Goal: Contribute content

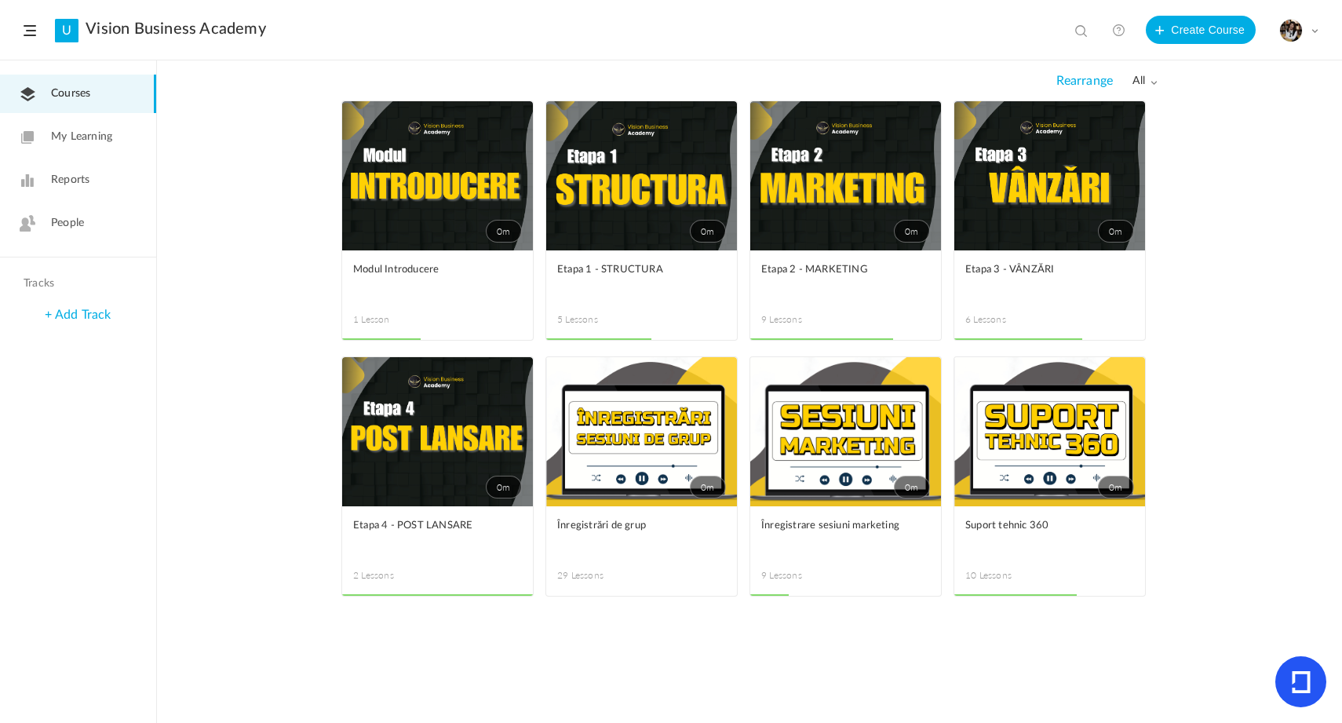
click at [0, 0] on span at bounding box center [0, 0] width 0 height 0
click at [0, 0] on link "Edit" at bounding box center [0, 0] width 0 height 0
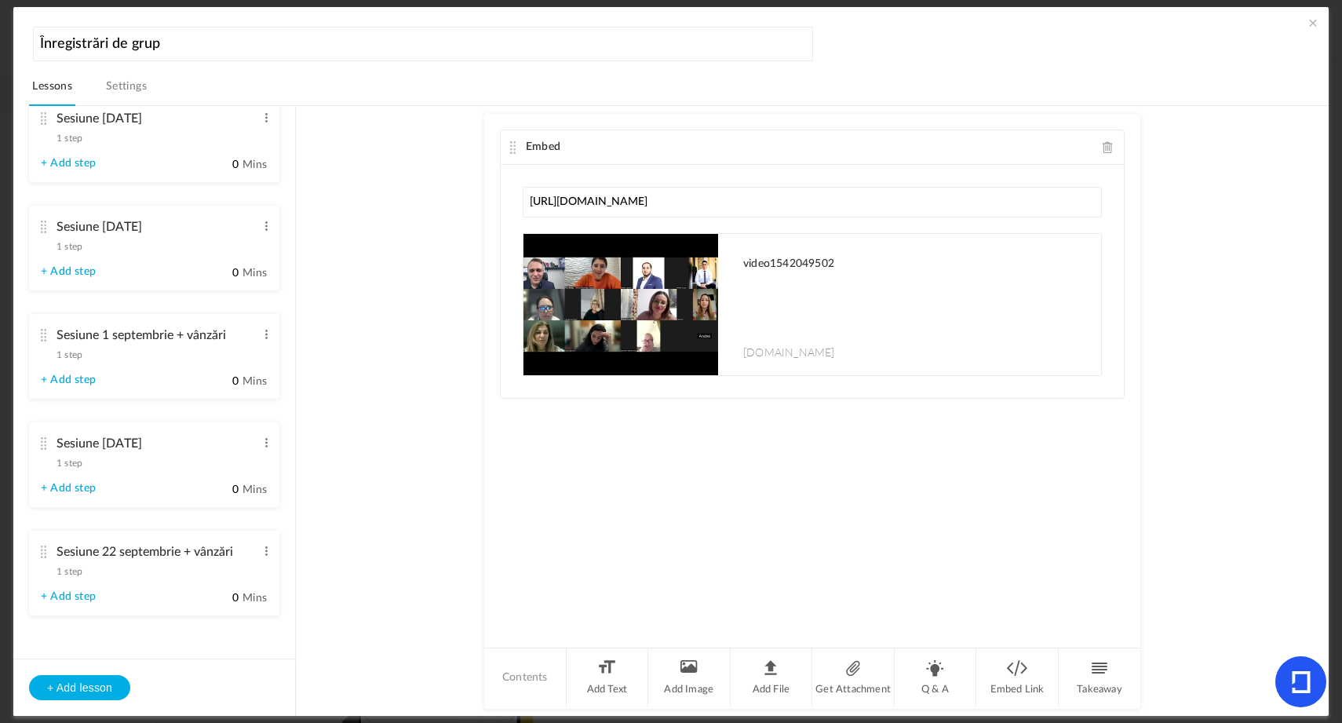
scroll to position [2717, 0]
click at [108, 697] on button "+ Add lesson" at bounding box center [79, 687] width 101 height 25
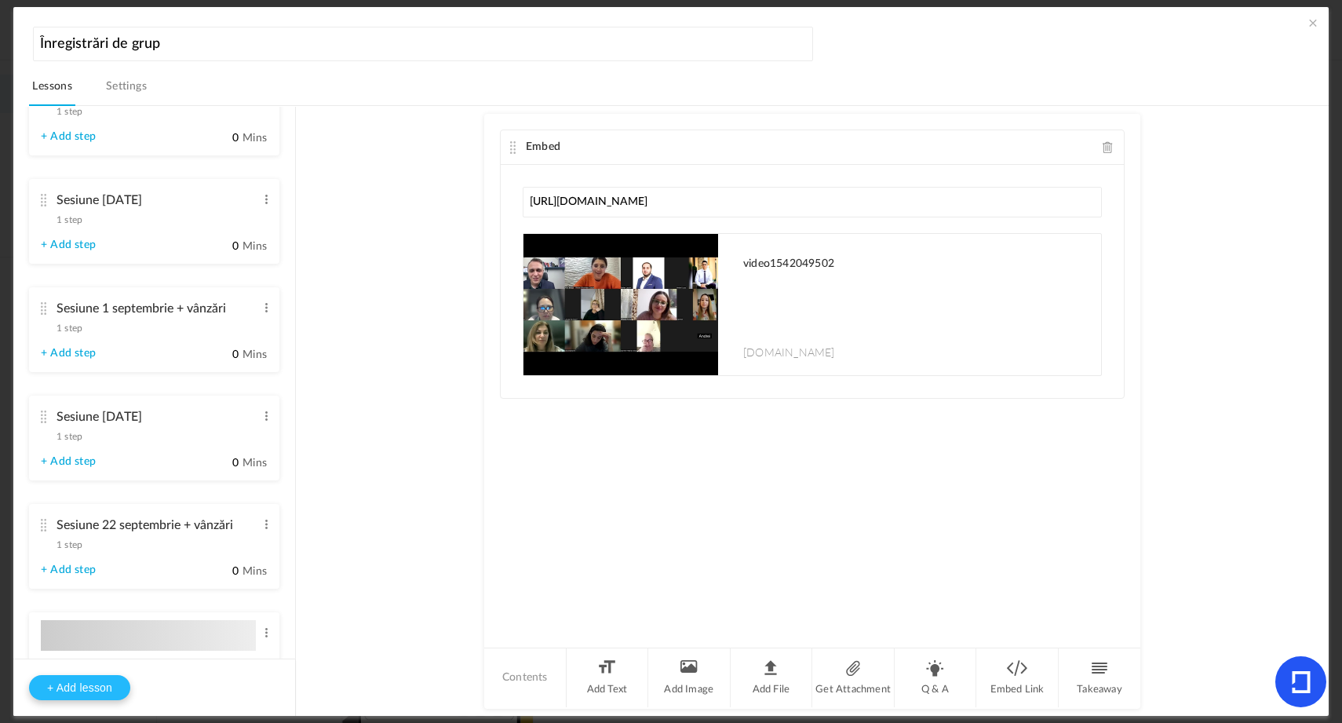
type input "Lesson 30"
type input "0"
type input "Step 1"
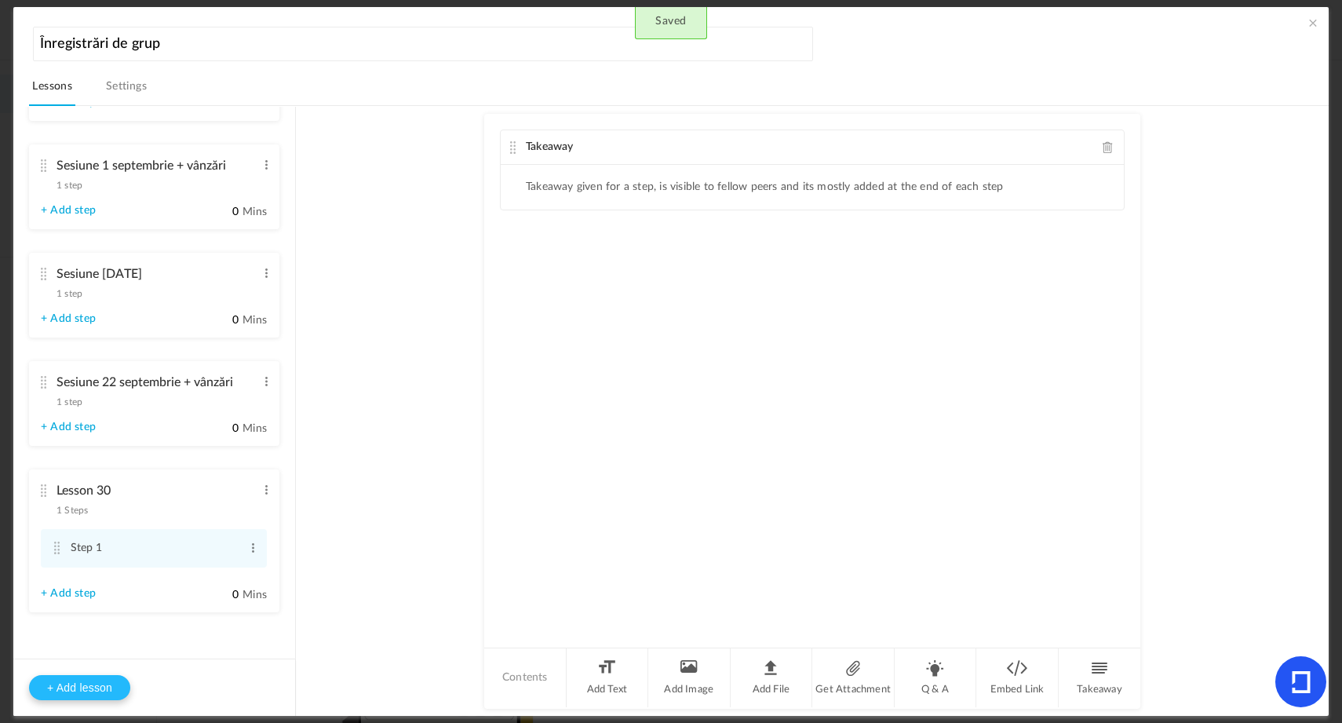
scroll to position [2806, 0]
click at [261, 497] on span at bounding box center [267, 489] width 12 height 16
click at [255, 524] on link "Edit" at bounding box center [240, 514] width 61 height 19
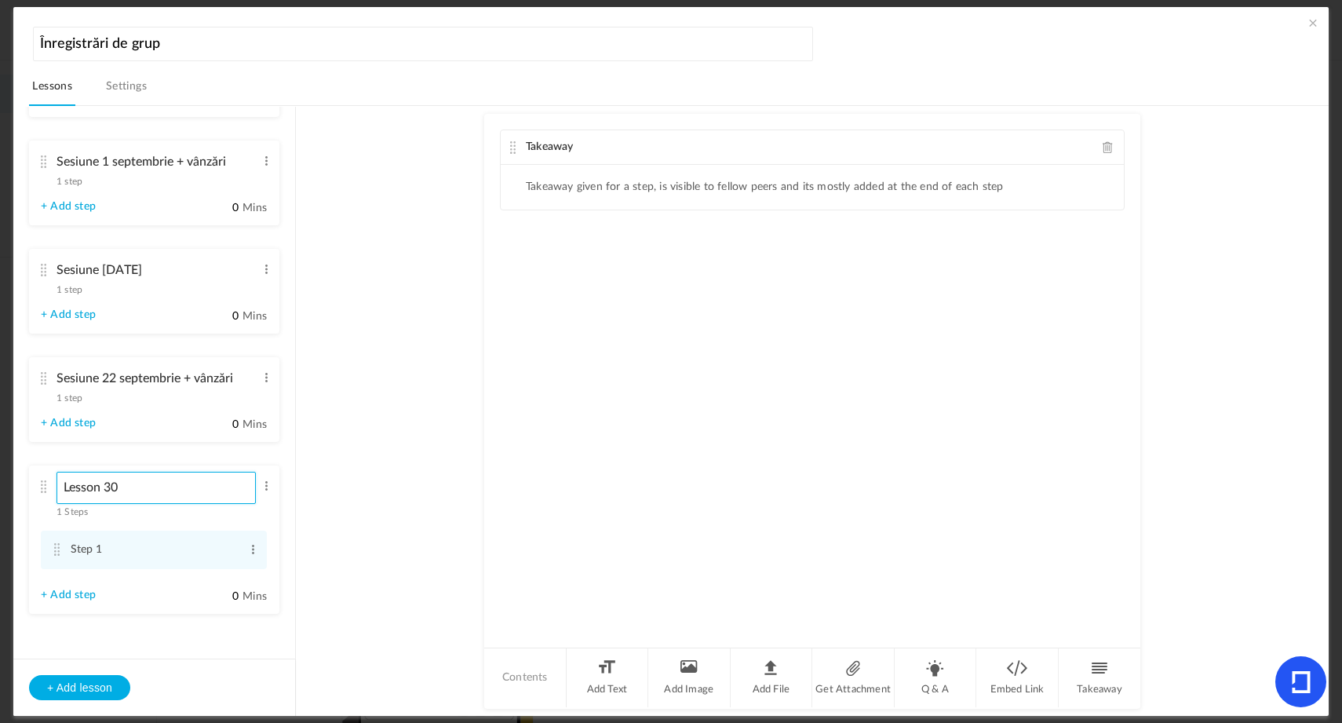
click at [185, 504] on input "Lesson 30" at bounding box center [156, 488] width 199 height 32
type input "Sesiune [DATE]"
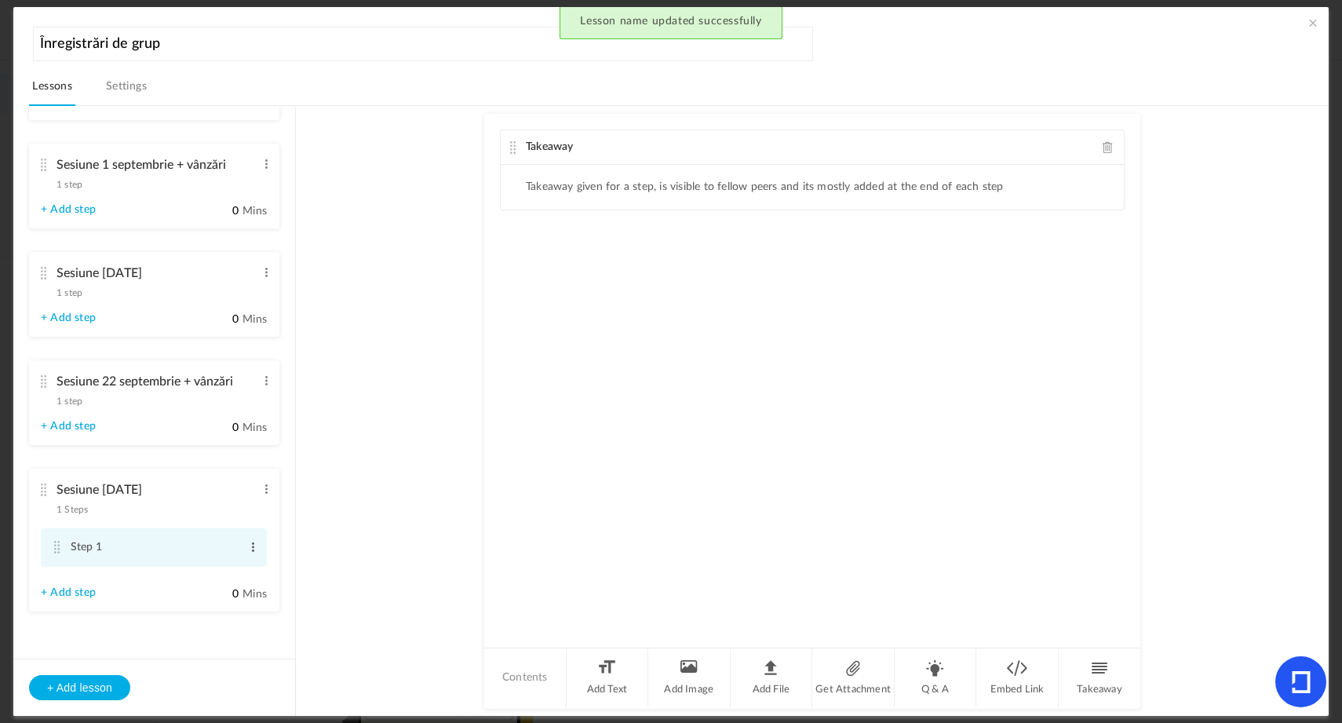
click at [247, 555] on span at bounding box center [253, 547] width 12 height 16
click at [237, 582] on link "Edit" at bounding box center [227, 573] width 61 height 19
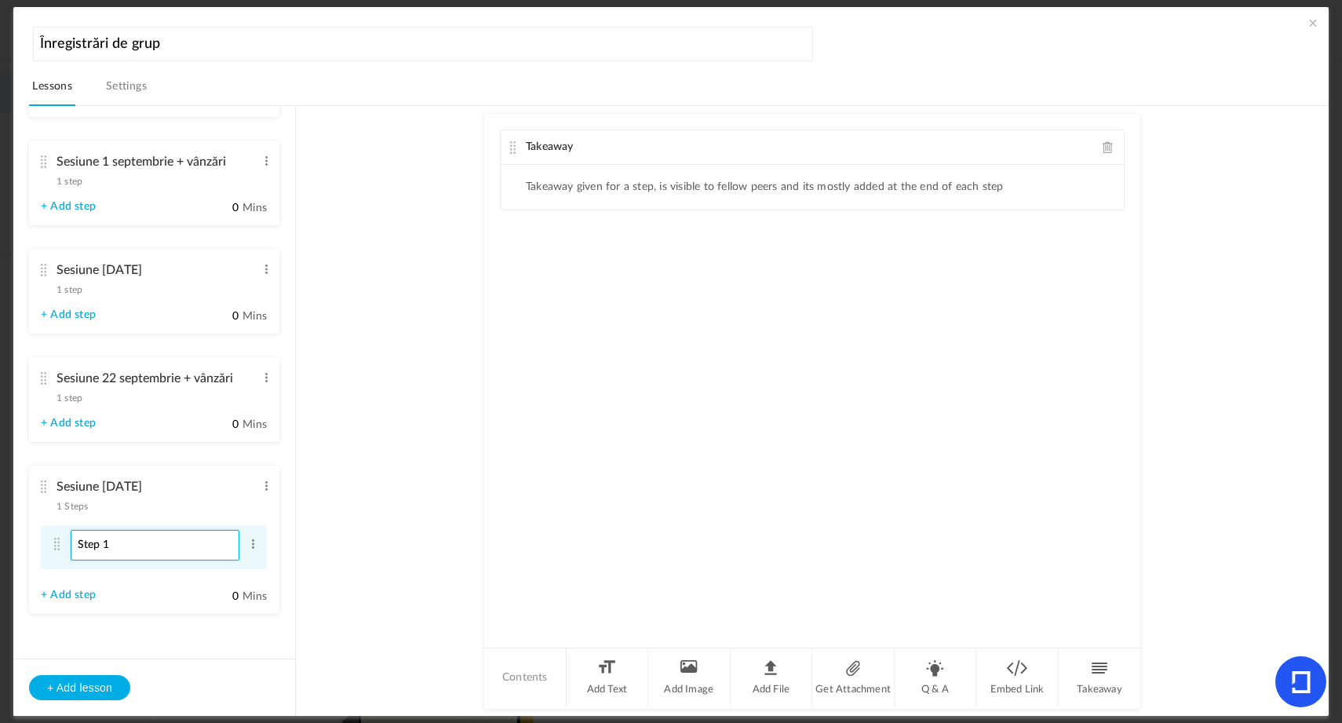
click at [192, 560] on input "Step 1" at bounding box center [155, 545] width 169 height 31
click at [80, 560] on input "}nregistrare de grup" at bounding box center [155, 545] width 169 height 31
type input "Înregistrare de grup"
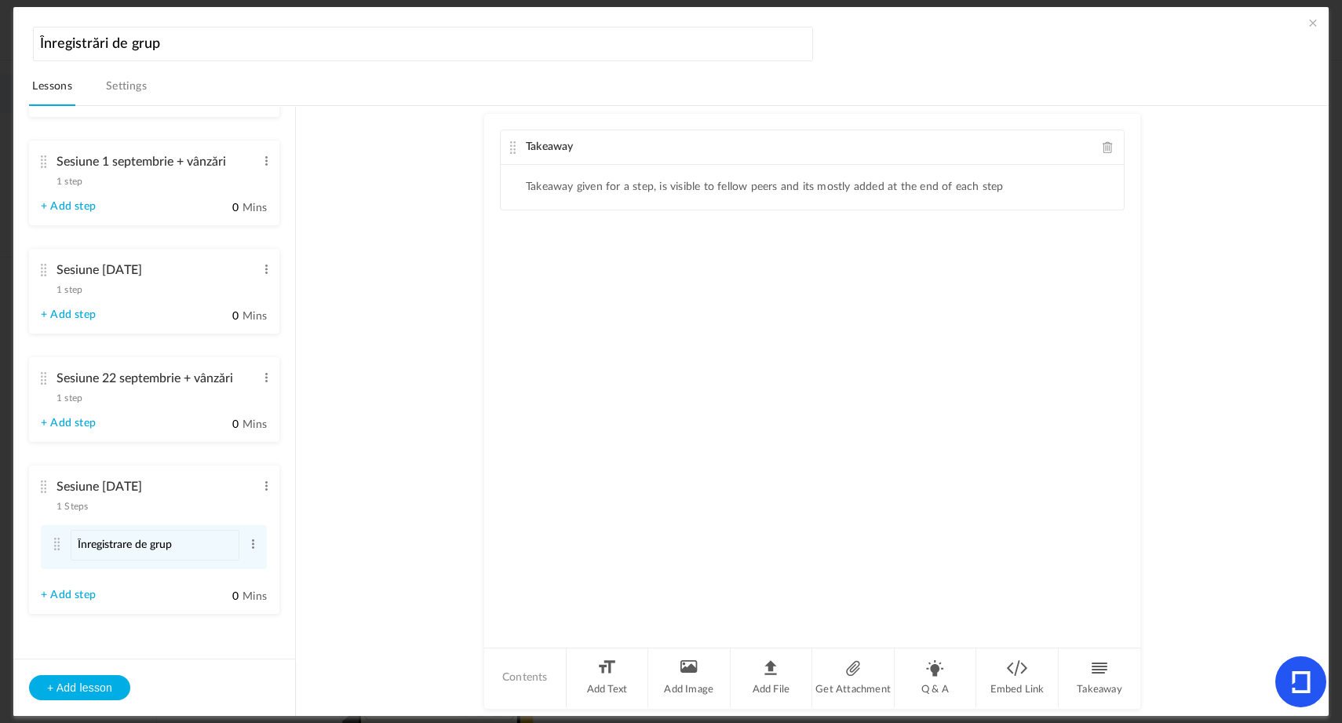
click at [158, 604] on li "Sesiune [DATE] 1 Steps Edit Delete Înregistrare de grup Edit Delete 0" at bounding box center [154, 539] width 250 height 148
click at [1108, 146] on span at bounding box center [1108, 147] width 11 height 12
click at [984, 665] on li "Embed Link" at bounding box center [1017, 677] width 82 height 59
click at [775, 213] on input "text" at bounding box center [812, 202] width 579 height 31
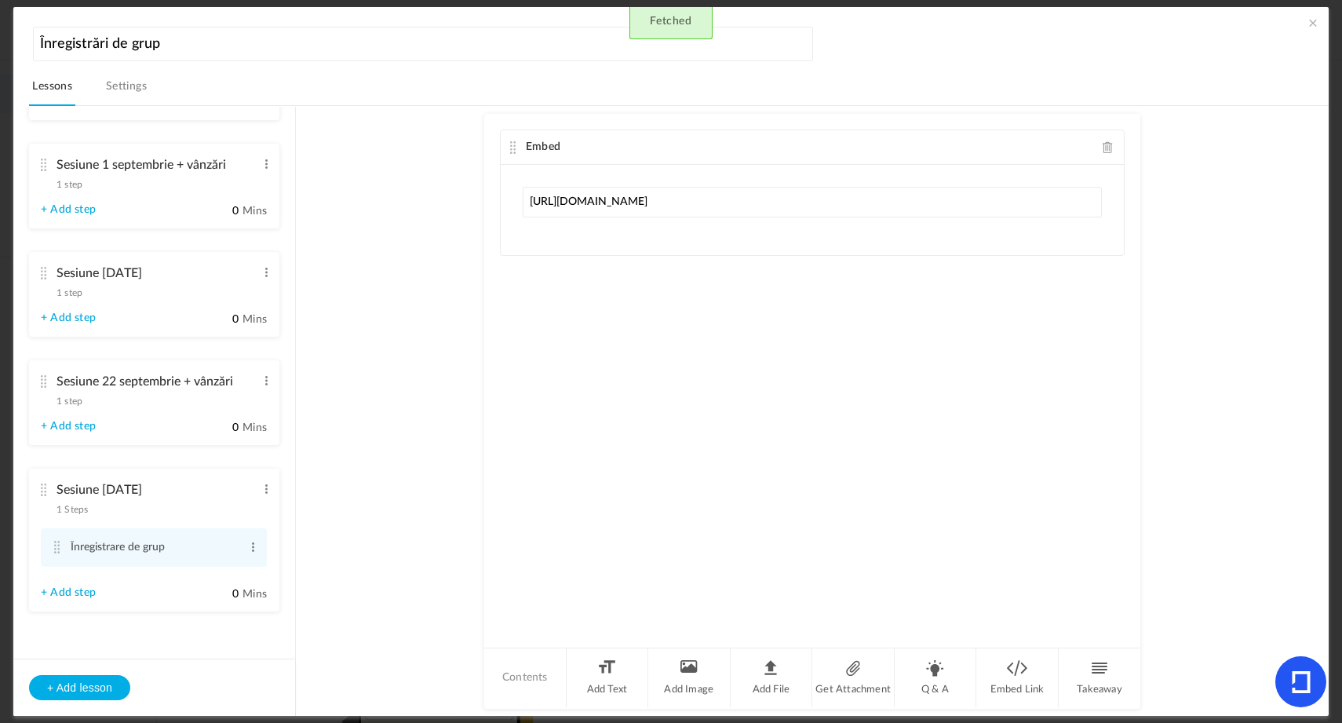
type input "[URL][DOMAIN_NAME]"
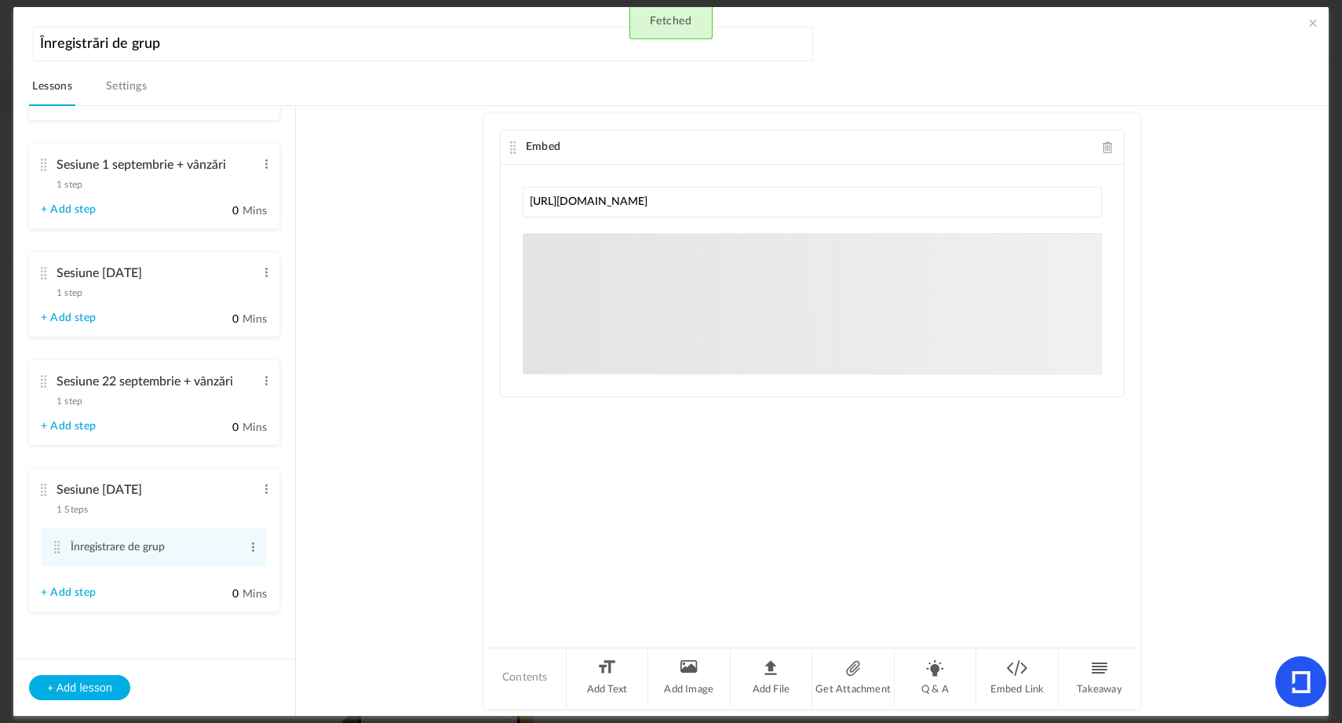
click at [398, 278] on au-course-substep "Embed [URL][DOMAIN_NAME] [DOMAIN_NAME] Sorry! The content that you are looking …" at bounding box center [812, 411] width 995 height 611
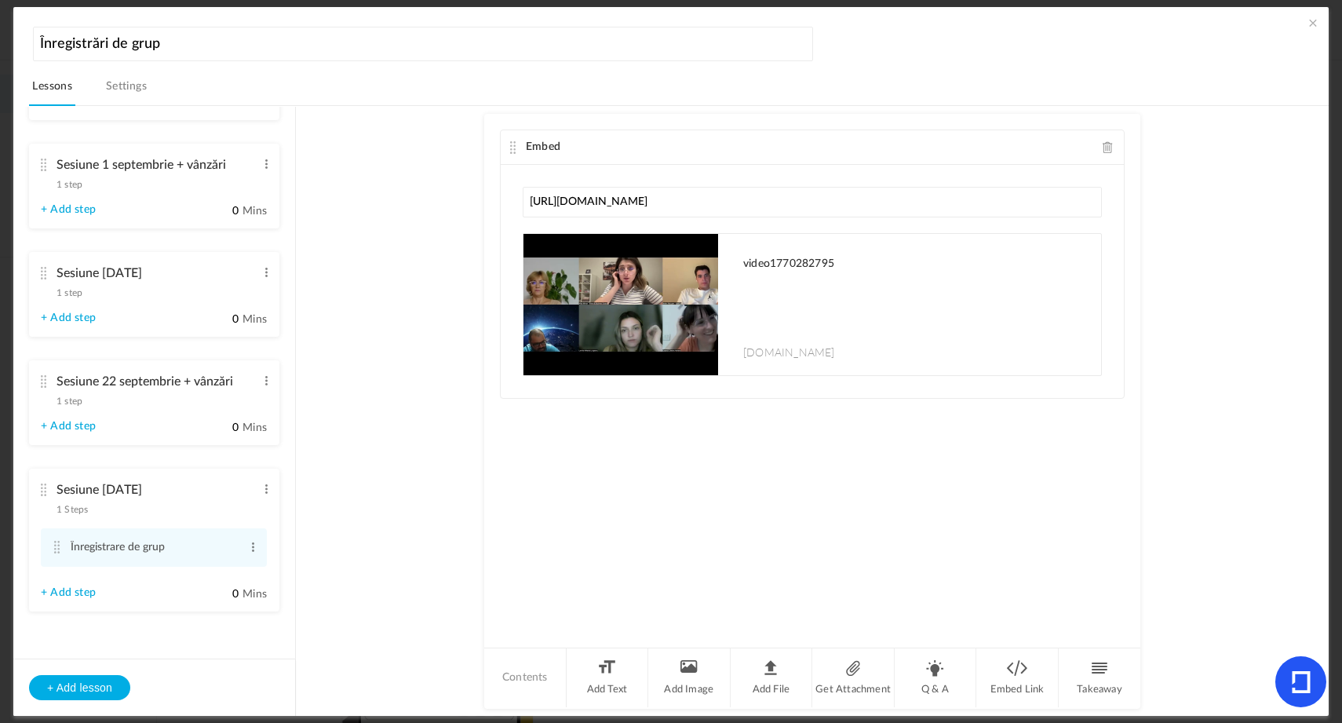
click at [1310, 30] on span at bounding box center [1313, 23] width 16 height 16
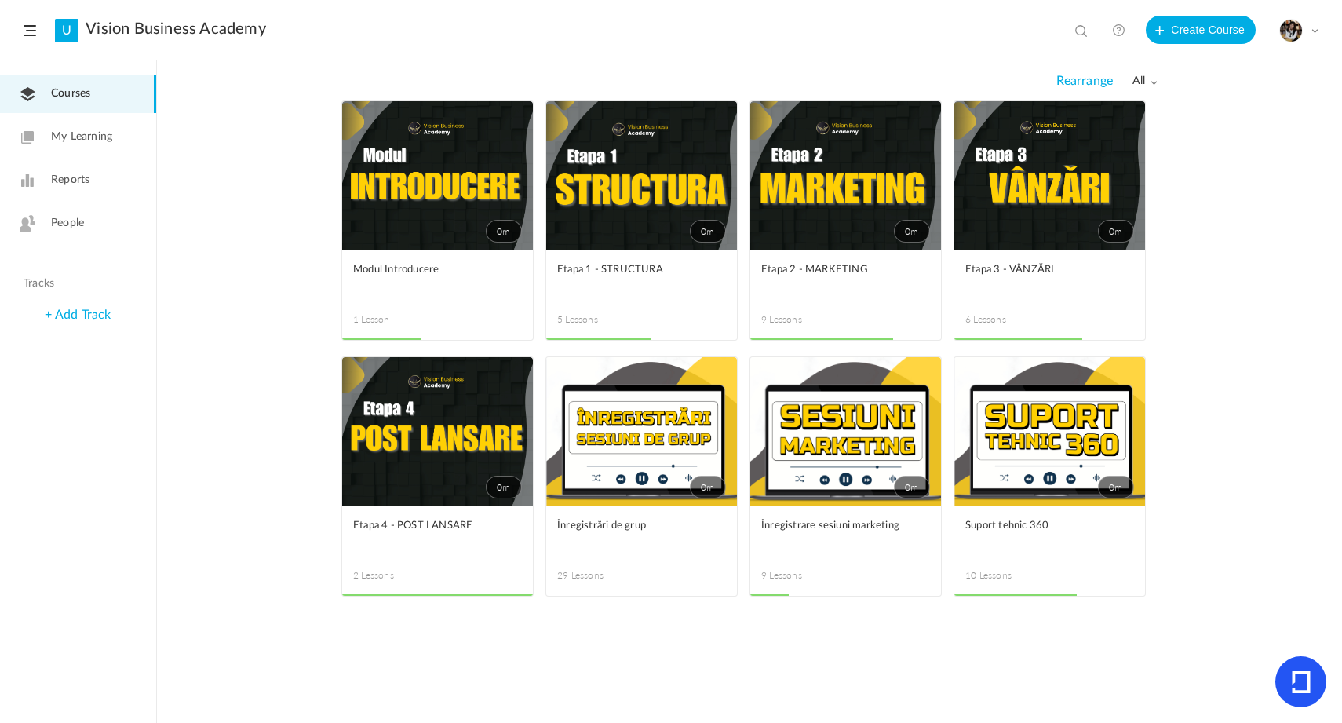
click at [638, 388] on link "0m" at bounding box center [641, 431] width 191 height 149
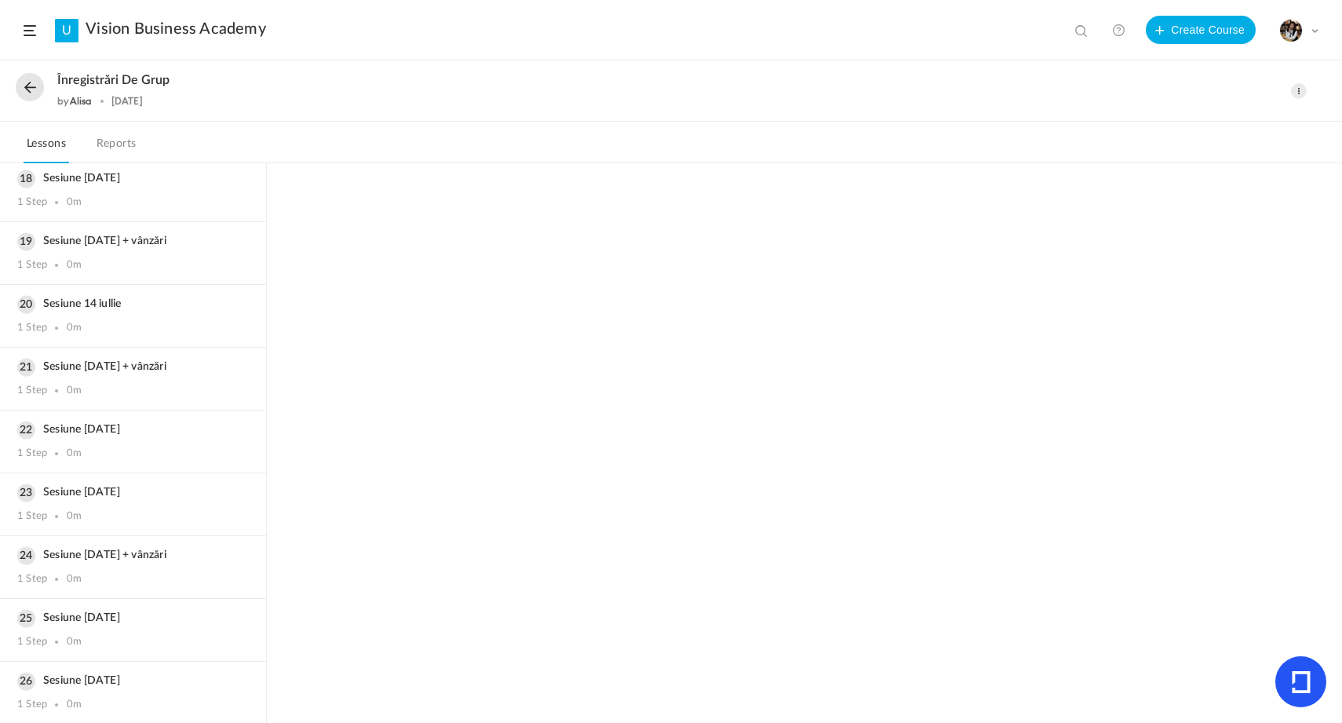
scroll to position [1364, 0]
click at [120, 681] on h3 "Sesiune [DATE]" at bounding box center [133, 679] width 232 height 13
